Goal: Transaction & Acquisition: Obtain resource

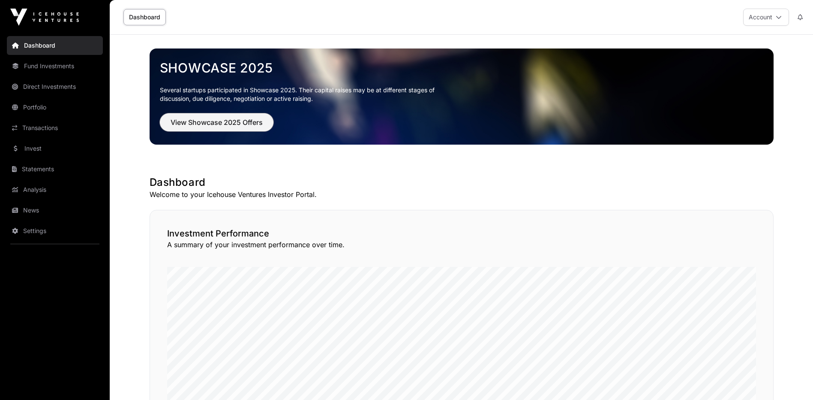
click at [228, 120] on span "View Showcase 2025 Offers" at bounding box center [217, 122] width 92 height 10
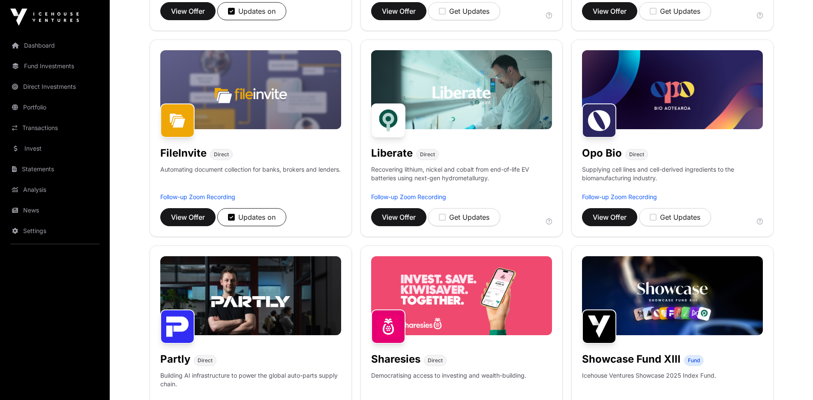
scroll to position [300, 0]
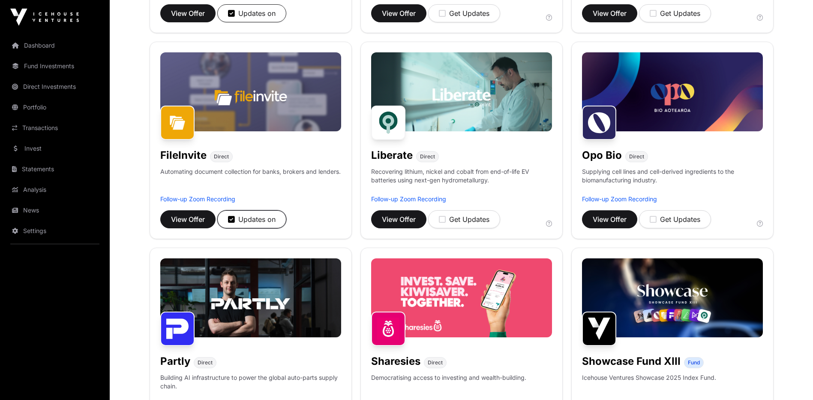
click at [240, 219] on div "Updates on" at bounding box center [252, 219] width 48 height 10
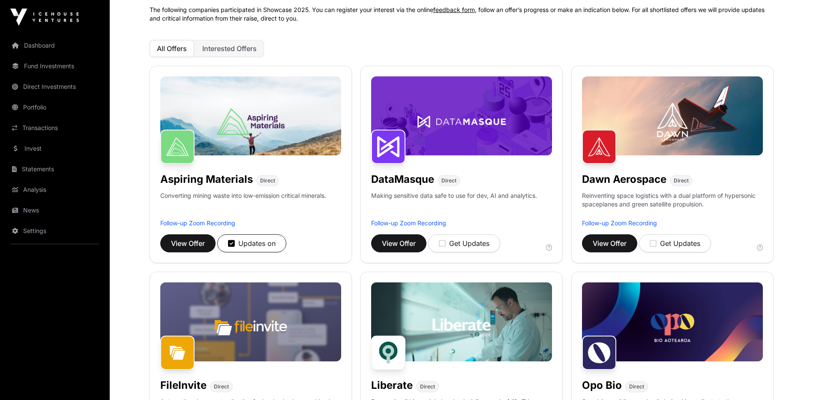
scroll to position [43, 0]
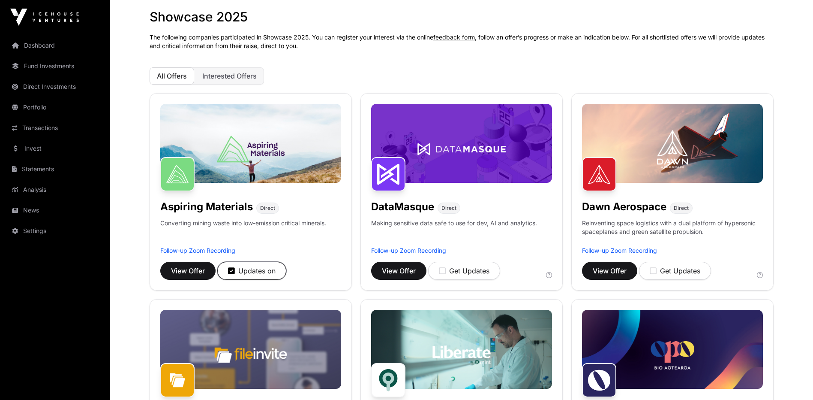
click at [259, 271] on div "Updates on" at bounding box center [252, 270] width 48 height 10
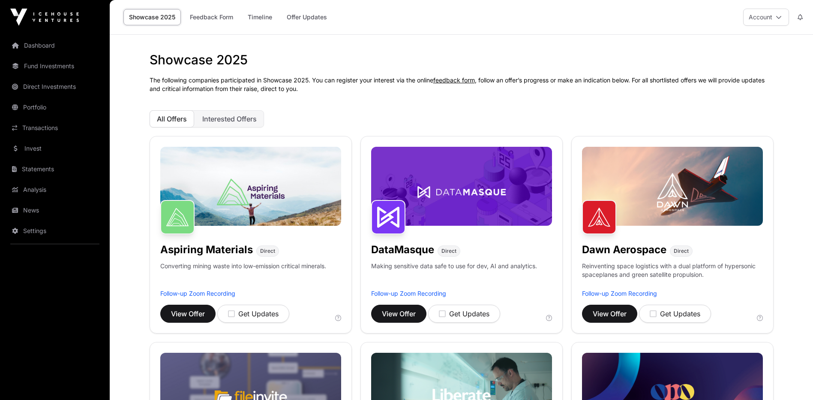
click at [229, 121] on span "Interested Offers" at bounding box center [229, 118] width 54 height 9
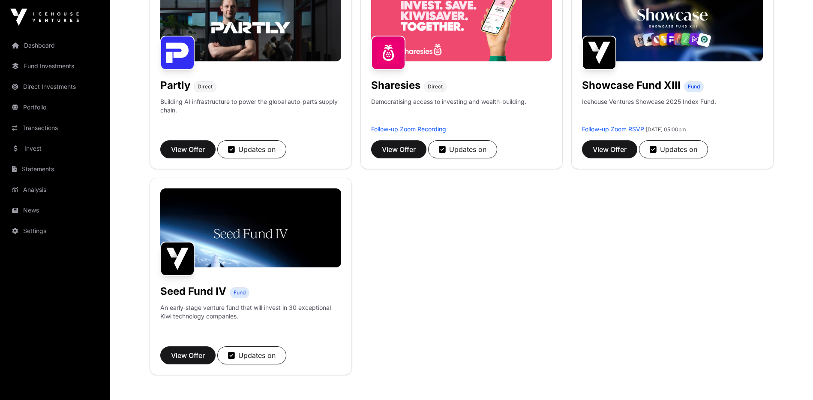
scroll to position [171, 0]
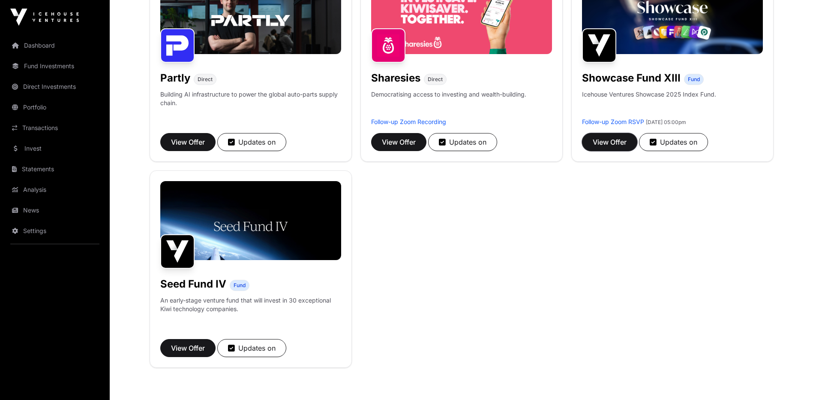
click at [600, 142] on span "View Offer" at bounding box center [610, 142] width 34 height 10
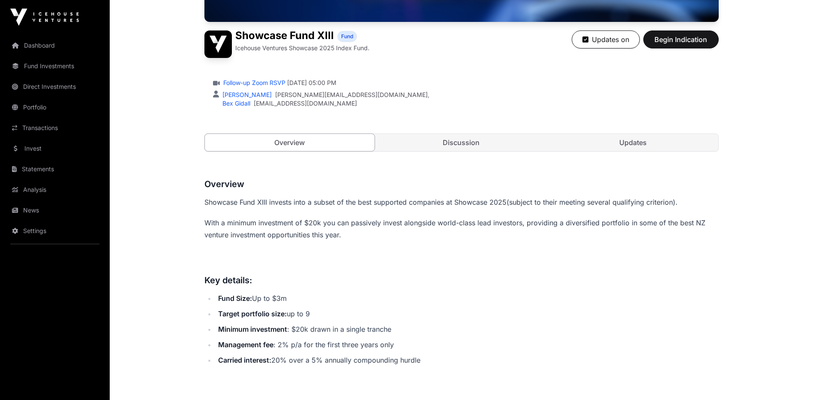
scroll to position [98, 0]
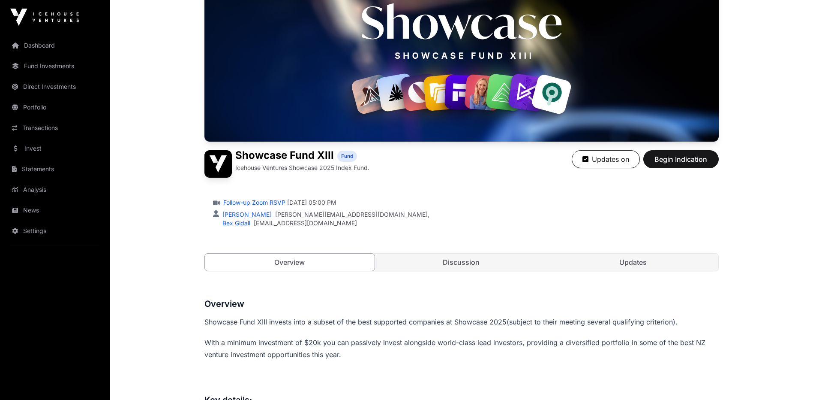
click at [467, 268] on link "Discussion" at bounding box center [461, 261] width 170 height 17
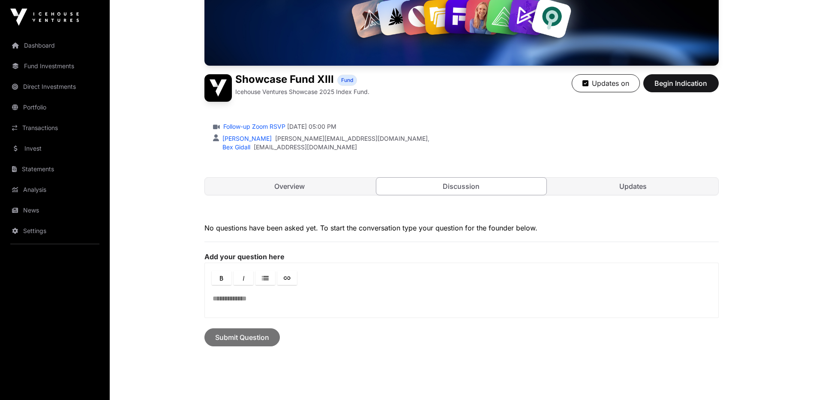
scroll to position [184, 0]
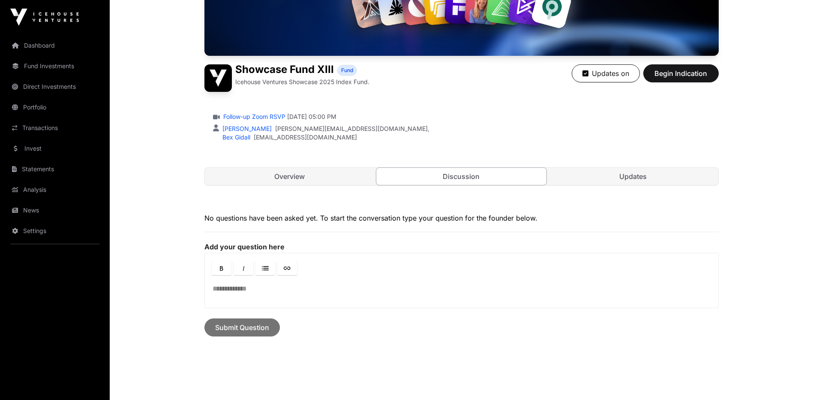
click at [286, 183] on link "Overview" at bounding box center [290, 176] width 170 height 17
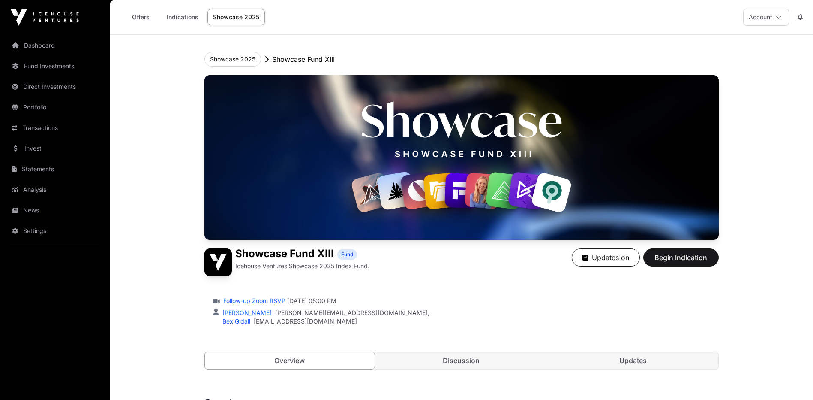
click at [42, 46] on link "Dashboard" at bounding box center [55, 45] width 96 height 19
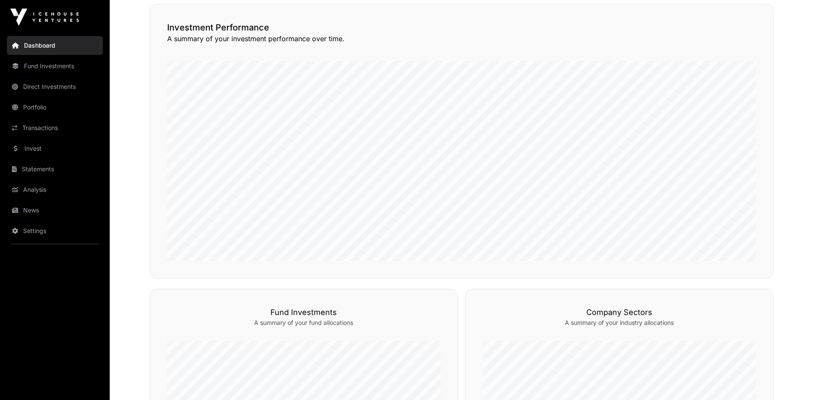
scroll to position [214, 0]
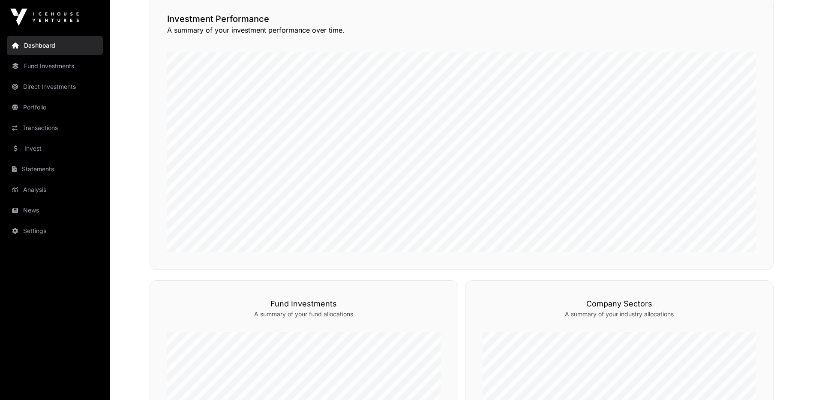
click at [54, 85] on link "Direct Investments" at bounding box center [55, 86] width 96 height 19
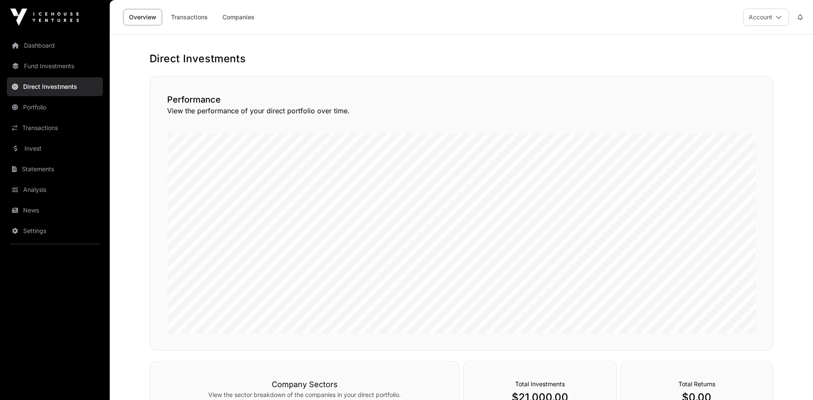
click at [42, 50] on link "Dashboard" at bounding box center [55, 45] width 96 height 19
